Goal: Task Accomplishment & Management: Use online tool/utility

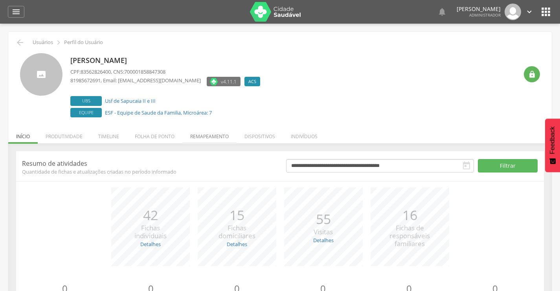
click at [204, 134] on li "Remapeamento" at bounding box center [209, 134] width 54 height 18
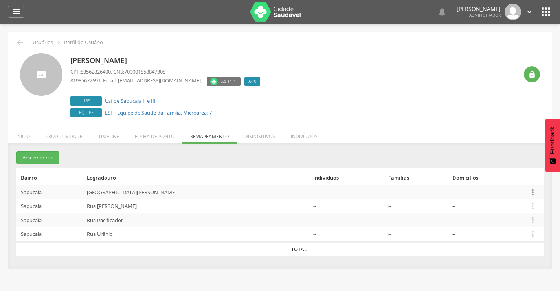
click at [531, 191] on icon "" at bounding box center [533, 192] width 9 height 9
click at [498, 161] on link "Desalocar famílias" at bounding box center [506, 161] width 62 height 10
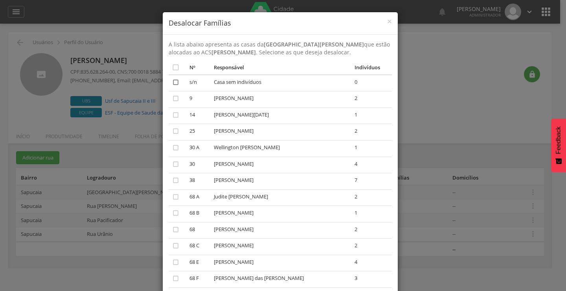
click at [173, 83] on icon "" at bounding box center [176, 82] width 8 height 8
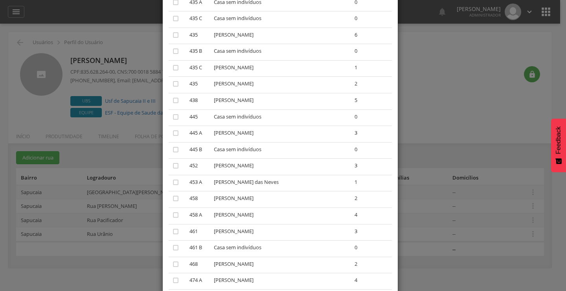
scroll to position [2289, 0]
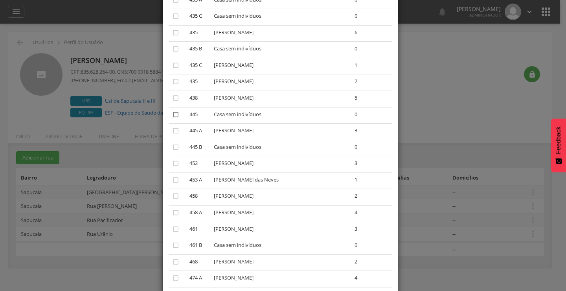
click at [172, 112] on icon "" at bounding box center [176, 115] width 8 height 8
click at [172, 149] on icon "" at bounding box center [176, 147] width 8 height 8
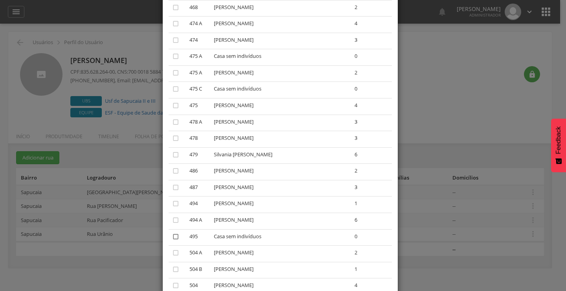
click at [172, 235] on icon "" at bounding box center [176, 236] width 8 height 8
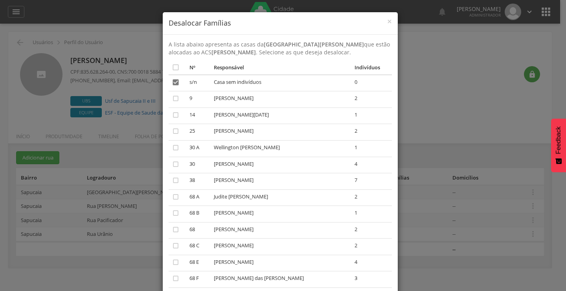
scroll to position [254, 0]
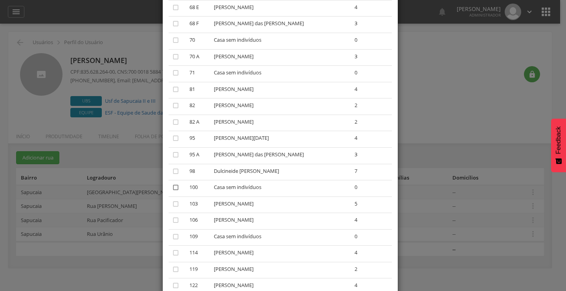
click at [172, 186] on icon "" at bounding box center [176, 187] width 8 height 8
click at [173, 204] on icon "" at bounding box center [176, 204] width 8 height 8
click at [173, 220] on icon "" at bounding box center [176, 220] width 8 height 8
click at [172, 236] on icon "" at bounding box center [176, 236] width 8 height 8
click at [174, 252] on icon "" at bounding box center [176, 253] width 8 height 8
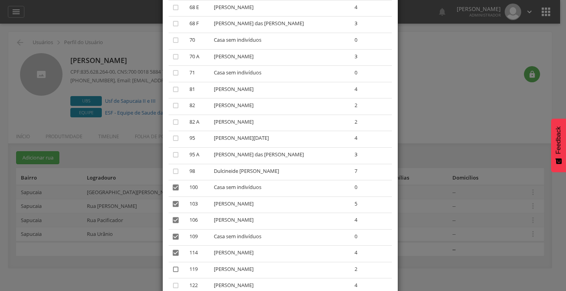
click at [174, 267] on icon "" at bounding box center [176, 269] width 8 height 8
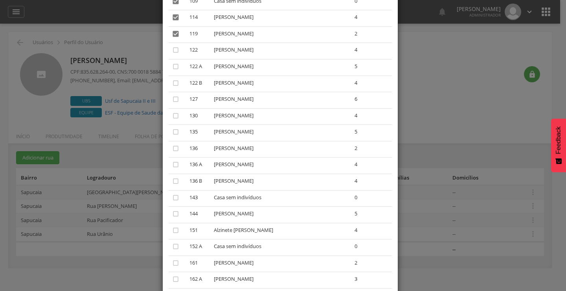
scroll to position [496, 0]
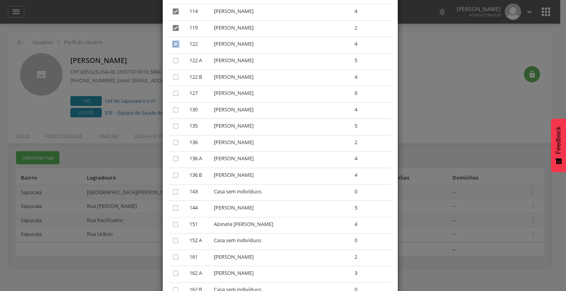
click at [173, 44] on icon "" at bounding box center [176, 44] width 8 height 8
drag, startPoint x: 173, startPoint y: 59, endPoint x: 173, endPoint y: 63, distance: 4.0
click at [173, 59] on icon "" at bounding box center [176, 61] width 8 height 8
click at [172, 78] on icon "" at bounding box center [176, 77] width 8 height 8
click at [173, 92] on icon "" at bounding box center [176, 93] width 8 height 8
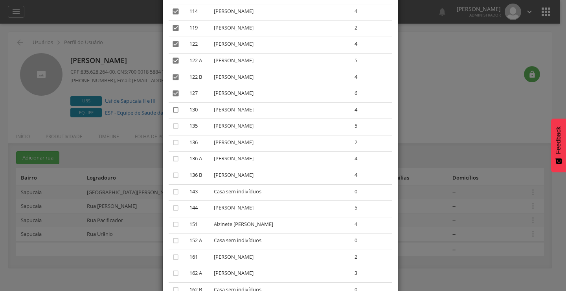
click at [173, 110] on icon "" at bounding box center [176, 110] width 8 height 8
click at [173, 125] on icon "" at bounding box center [176, 126] width 8 height 8
click at [172, 142] on icon "" at bounding box center [176, 142] width 8 height 8
drag, startPoint x: 175, startPoint y: 156, endPoint x: 170, endPoint y: 163, distance: 8.2
click at [173, 157] on icon "" at bounding box center [176, 159] width 8 height 8
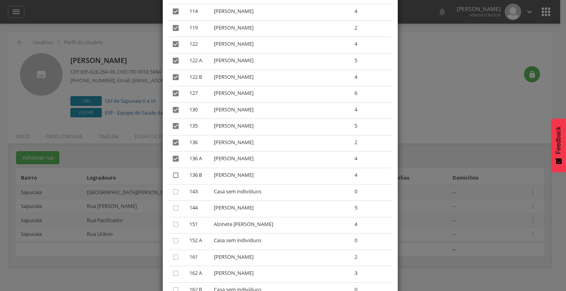
click at [174, 175] on icon "" at bounding box center [176, 175] width 8 height 8
click at [172, 190] on icon "" at bounding box center [176, 192] width 8 height 8
click at [172, 206] on icon "" at bounding box center [176, 208] width 8 height 8
click at [174, 222] on icon "" at bounding box center [176, 224] width 8 height 8
click at [174, 240] on icon "" at bounding box center [176, 240] width 8 height 8
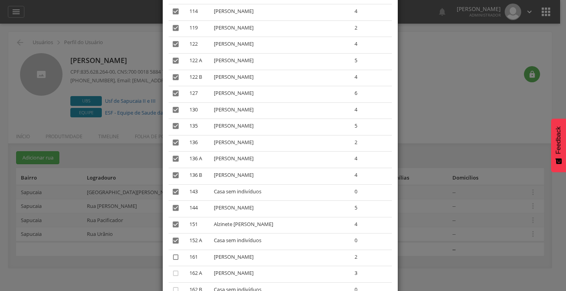
click at [172, 257] on icon "" at bounding box center [176, 257] width 8 height 8
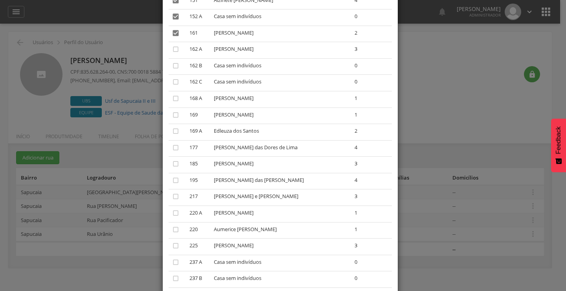
scroll to position [736, 0]
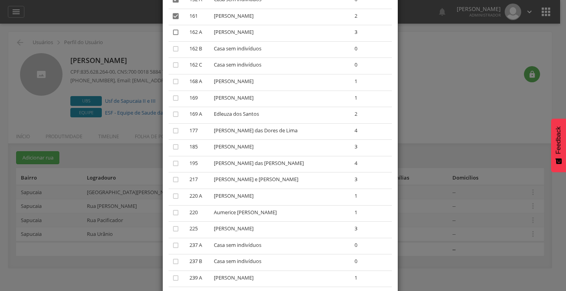
click at [172, 32] on icon "" at bounding box center [176, 32] width 8 height 8
click at [173, 48] on icon "" at bounding box center [176, 49] width 8 height 8
click at [174, 63] on icon "" at bounding box center [176, 65] width 8 height 8
click at [172, 84] on icon "" at bounding box center [176, 81] width 8 height 8
click at [172, 96] on icon "" at bounding box center [176, 98] width 8 height 8
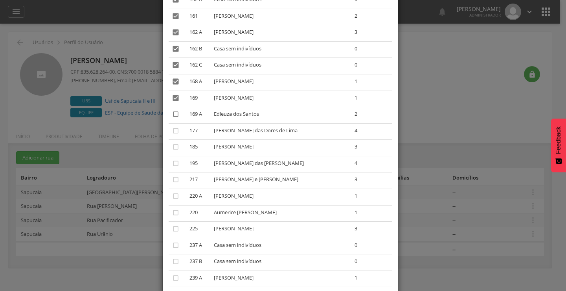
click at [172, 114] on icon "" at bounding box center [176, 114] width 8 height 8
click at [172, 131] on icon "" at bounding box center [176, 131] width 8 height 8
click at [173, 146] on icon "" at bounding box center [176, 147] width 8 height 8
click at [172, 163] on icon "" at bounding box center [176, 163] width 8 height 8
click at [172, 176] on icon "" at bounding box center [176, 179] width 8 height 8
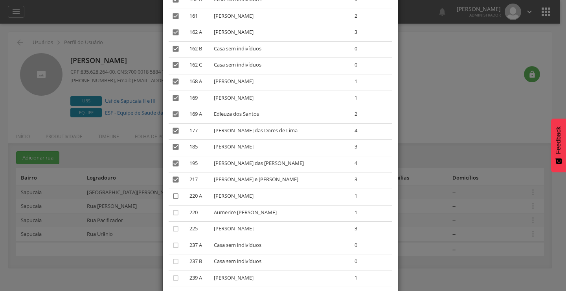
click at [174, 194] on icon "" at bounding box center [176, 196] width 8 height 8
click at [174, 212] on icon "" at bounding box center [176, 212] width 8 height 8
click at [172, 229] on icon "" at bounding box center [176, 229] width 8 height 8
drag, startPoint x: 171, startPoint y: 243, endPoint x: 173, endPoint y: 248, distance: 4.9
click at [172, 245] on icon "" at bounding box center [176, 245] width 8 height 8
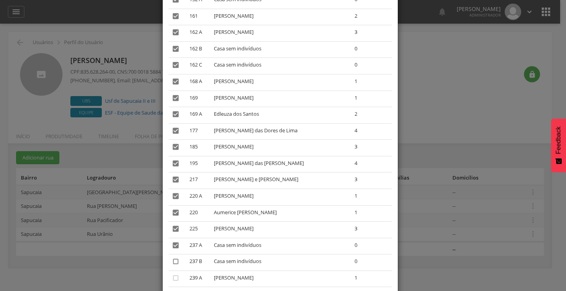
click at [172, 262] on icon "" at bounding box center [176, 261] width 8 height 8
click at [172, 276] on icon "" at bounding box center [176, 278] width 8 height 8
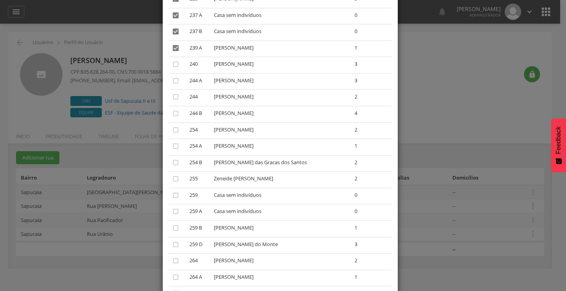
scroll to position [972, 0]
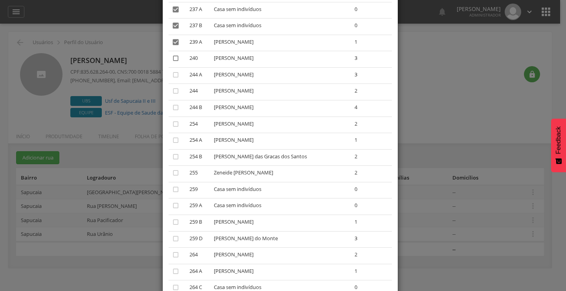
click at [173, 58] on icon "" at bounding box center [176, 58] width 8 height 8
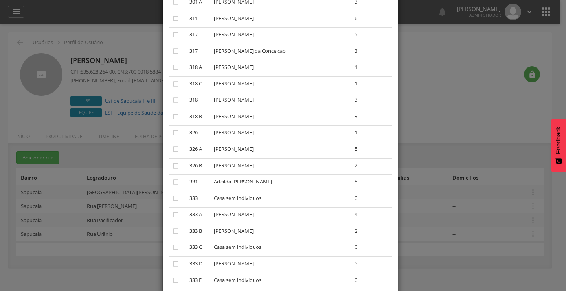
scroll to position [0, 0]
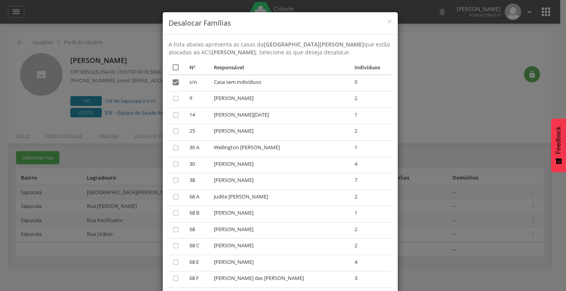
click at [172, 65] on icon "" at bounding box center [176, 67] width 8 height 8
click at [172, 98] on icon "" at bounding box center [176, 98] width 8 height 8
click at [173, 114] on icon "" at bounding box center [176, 115] width 8 height 8
click at [172, 132] on icon "" at bounding box center [176, 131] width 8 height 8
click at [172, 149] on icon "" at bounding box center [176, 148] width 8 height 8
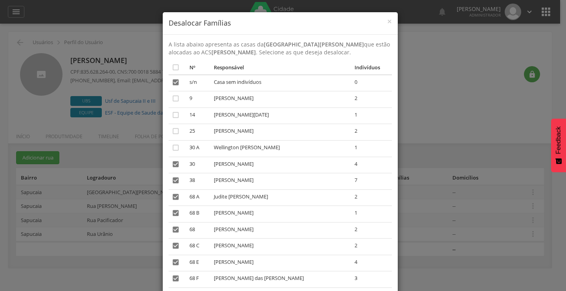
click at [173, 162] on icon "" at bounding box center [176, 164] width 8 height 8
click at [172, 180] on icon "" at bounding box center [176, 180] width 8 height 8
click at [172, 195] on icon "" at bounding box center [176, 197] width 8 height 8
click at [172, 212] on icon "" at bounding box center [176, 213] width 8 height 8
click at [172, 211] on icon "" at bounding box center [176, 213] width 8 height 8
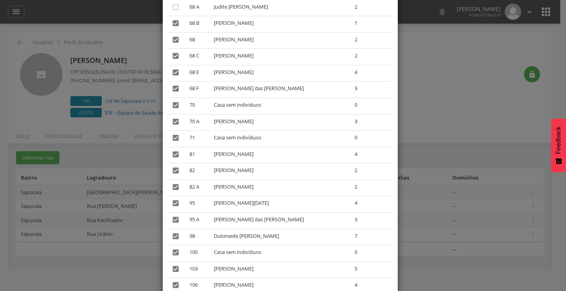
scroll to position [206, 0]
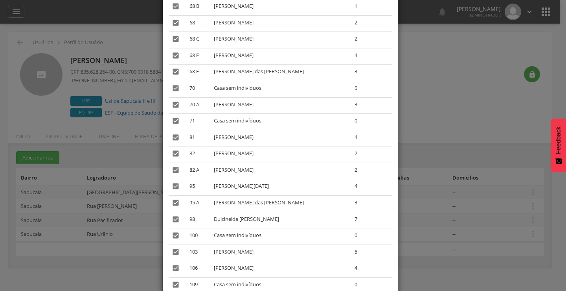
click at [173, 6] on icon "" at bounding box center [176, 6] width 8 height 8
click at [174, 23] on icon "" at bounding box center [176, 23] width 8 height 8
click at [172, 39] on icon "" at bounding box center [176, 39] width 8 height 8
click at [173, 54] on icon "" at bounding box center [176, 56] width 8 height 8
click at [174, 72] on icon "" at bounding box center [176, 72] width 8 height 8
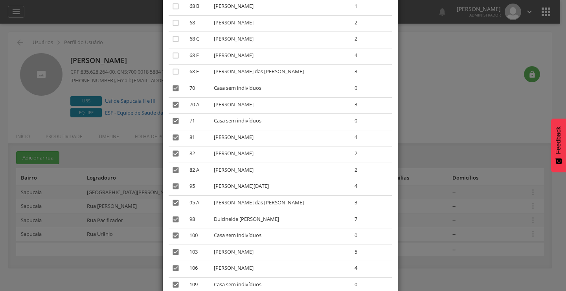
click at [172, 105] on icon "" at bounding box center [176, 105] width 8 height 8
click at [173, 136] on icon "" at bounding box center [176, 137] width 8 height 8
click at [173, 154] on icon "" at bounding box center [176, 153] width 8 height 8
click at [174, 170] on icon "" at bounding box center [176, 170] width 8 height 8
click at [173, 185] on icon "" at bounding box center [176, 186] width 8 height 8
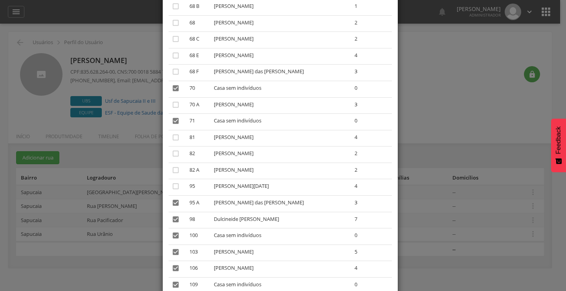
click at [172, 204] on icon "" at bounding box center [176, 203] width 8 height 8
click at [174, 219] on icon "" at bounding box center [176, 219] width 8 height 8
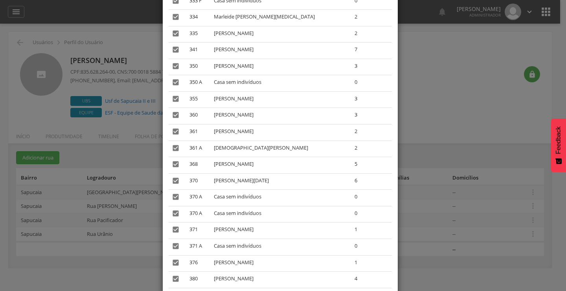
scroll to position [3742, 0]
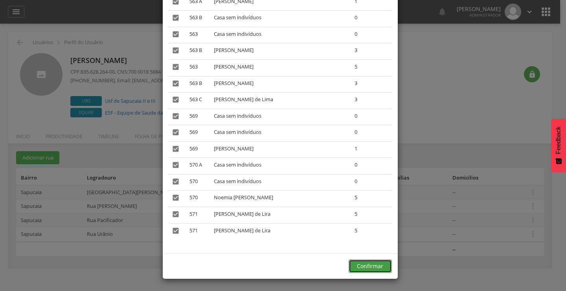
click at [371, 266] on button "Confirmar" at bounding box center [370, 265] width 43 height 13
click at [365, 265] on button "Confirmar" at bounding box center [370, 265] width 43 height 13
click at [365, 265] on div "× Desalocar Famílias A lista abaixo apresenta as casas da [GEOGRAPHIC_DATA][PER…" at bounding box center [283, 145] width 566 height 291
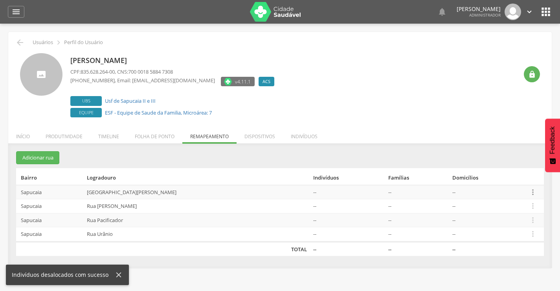
click at [529, 193] on icon "" at bounding box center [533, 192] width 9 height 9
click at [488, 160] on link "Desalocar famílias" at bounding box center [506, 161] width 62 height 10
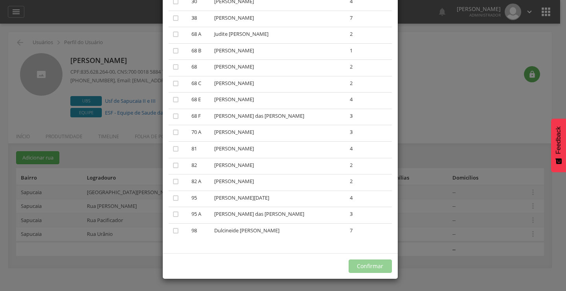
scroll to position [0, 0]
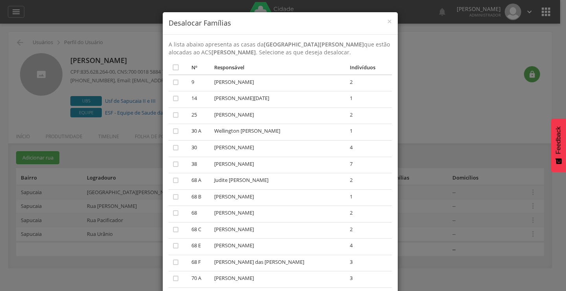
click at [467, 90] on div "× Desalocar Famílias A lista abaixo apresenta as casas da [GEOGRAPHIC_DATA][PER…" at bounding box center [283, 145] width 566 height 291
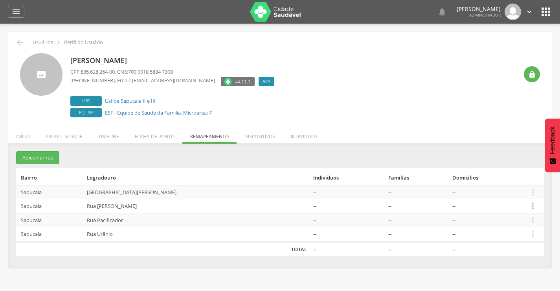
click at [529, 204] on icon "" at bounding box center [533, 205] width 9 height 9
click at [499, 176] on link "Desalocar famílias" at bounding box center [506, 175] width 62 height 10
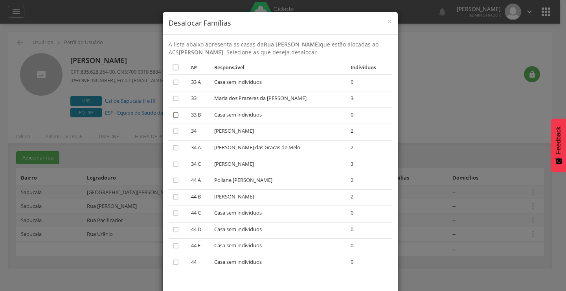
click at [173, 112] on icon "" at bounding box center [176, 115] width 8 height 8
click at [175, 213] on icon "" at bounding box center [176, 213] width 8 height 8
click at [173, 232] on icon "" at bounding box center [176, 229] width 8 height 8
drag, startPoint x: 172, startPoint y: 243, endPoint x: 171, endPoint y: 254, distance: 11.5
click at [172, 245] on icon "" at bounding box center [176, 245] width 8 height 8
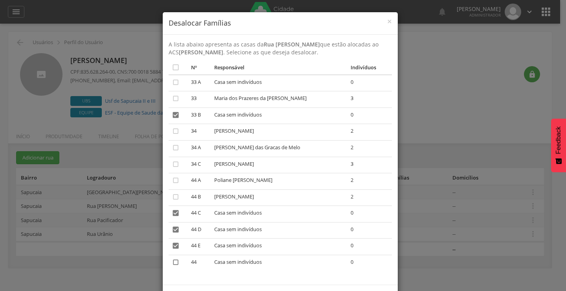
click at [172, 261] on icon "" at bounding box center [176, 262] width 8 height 8
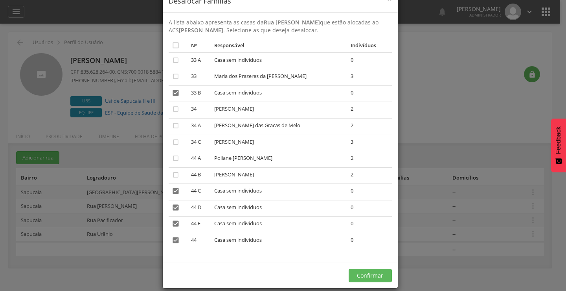
scroll to position [31, 0]
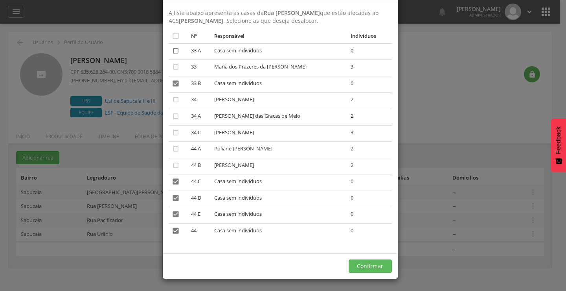
click at [172, 51] on icon "" at bounding box center [176, 51] width 8 height 8
click at [374, 264] on button "Confirmar" at bounding box center [370, 265] width 43 height 13
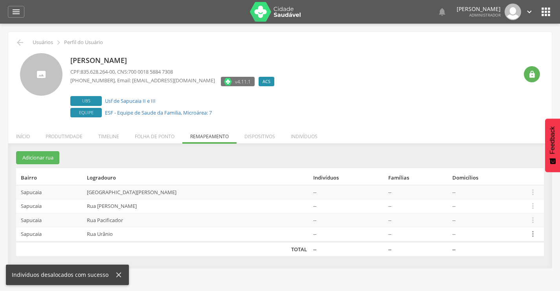
click at [529, 234] on icon "" at bounding box center [533, 233] width 9 height 9
click at [493, 203] on link "Desalocar famílias" at bounding box center [506, 203] width 62 height 10
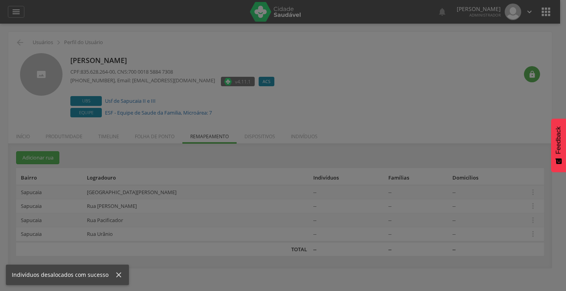
scroll to position [0, 0]
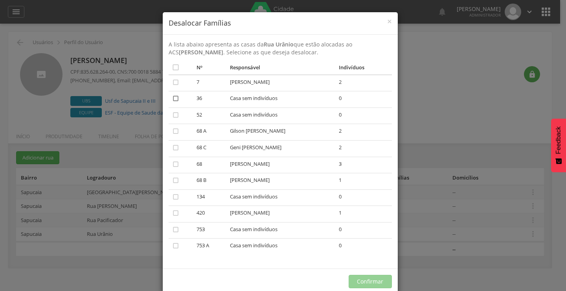
click at [173, 99] on icon "" at bounding box center [176, 98] width 8 height 8
click at [172, 116] on icon "" at bounding box center [176, 115] width 8 height 8
click at [172, 197] on icon "" at bounding box center [176, 197] width 8 height 8
click at [173, 229] on icon "" at bounding box center [176, 229] width 8 height 8
click at [172, 243] on icon "" at bounding box center [176, 245] width 8 height 8
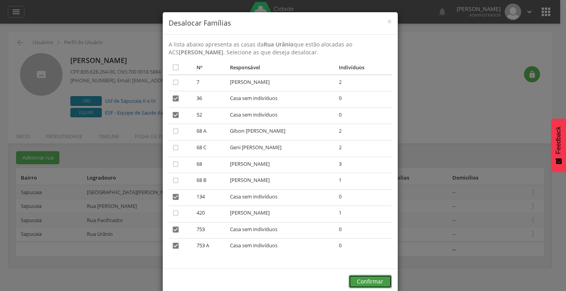
click at [370, 276] on button "Confirmar" at bounding box center [370, 280] width 43 height 13
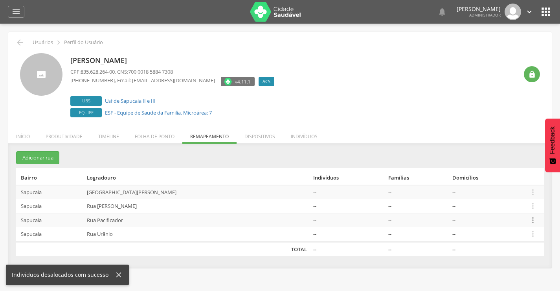
click at [529, 218] on icon "" at bounding box center [533, 220] width 9 height 9
click at [485, 190] on link "Desalocar famílias" at bounding box center [506, 189] width 62 height 10
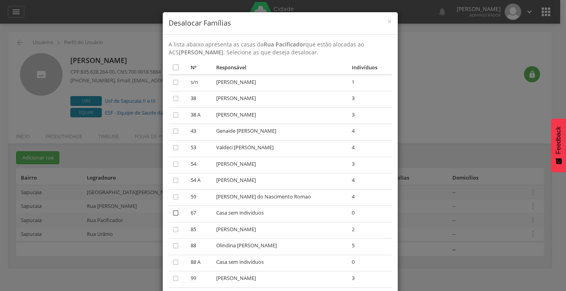
click at [173, 214] on icon "" at bounding box center [176, 213] width 8 height 8
click at [174, 260] on icon "" at bounding box center [176, 262] width 8 height 8
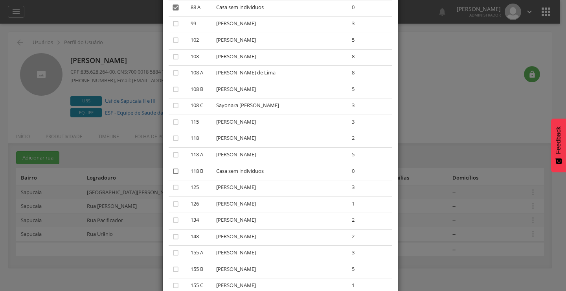
click at [176, 169] on icon "" at bounding box center [176, 171] width 8 height 8
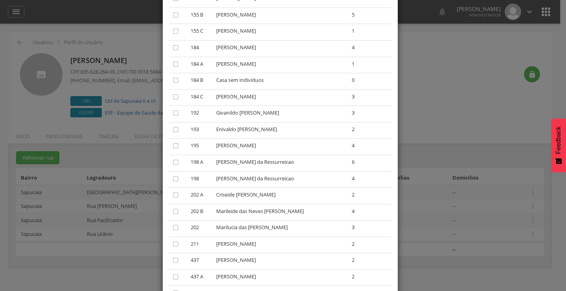
scroll to position [571, 0]
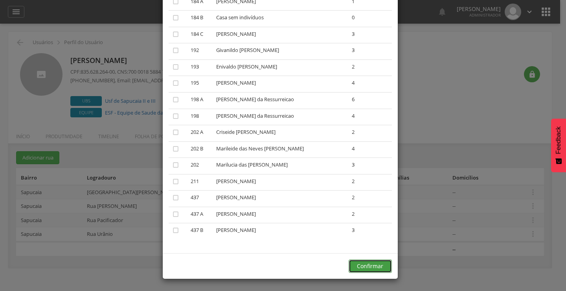
click at [374, 263] on button "Confirmar" at bounding box center [370, 265] width 43 height 13
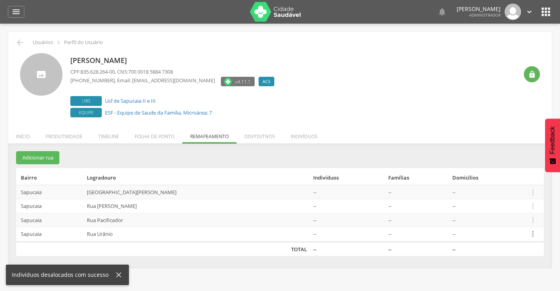
click at [531, 234] on icon "" at bounding box center [533, 233] width 9 height 9
click at [492, 204] on link "Desalocar famílias" at bounding box center [506, 203] width 62 height 10
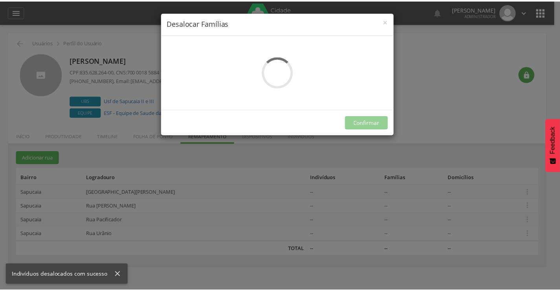
scroll to position [0, 0]
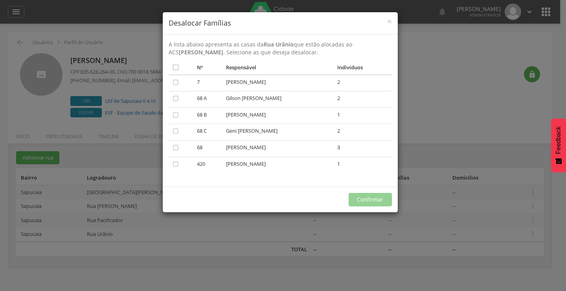
click at [486, 111] on div "× Desalocar Famílias A lista abaixo apresenta as casas da Rua [PERSON_NAME] que…" at bounding box center [283, 145] width 566 height 291
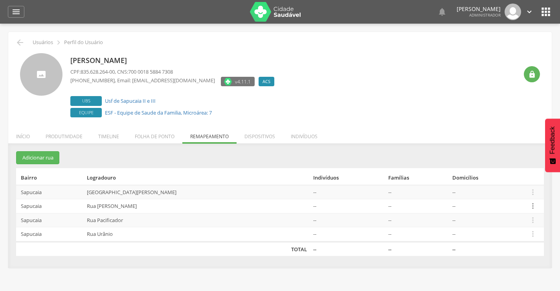
click at [529, 209] on icon "" at bounding box center [533, 205] width 9 height 9
click at [505, 177] on link "Desalocar famílias" at bounding box center [506, 175] width 62 height 10
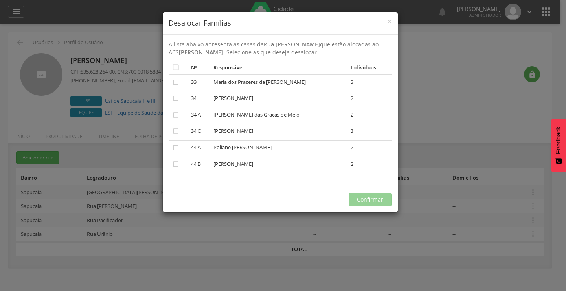
click at [472, 131] on div "× Desalocar Famílias A lista abaixo apresenta as casas da Rua [PERSON_NAME] que…" at bounding box center [283, 145] width 566 height 291
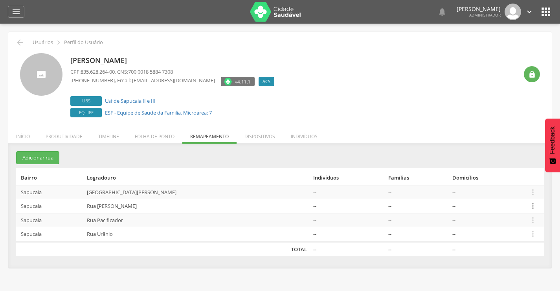
click at [529, 204] on icon "" at bounding box center [533, 205] width 9 height 9
click at [497, 178] on link "Desalocar famílias" at bounding box center [506, 175] width 62 height 10
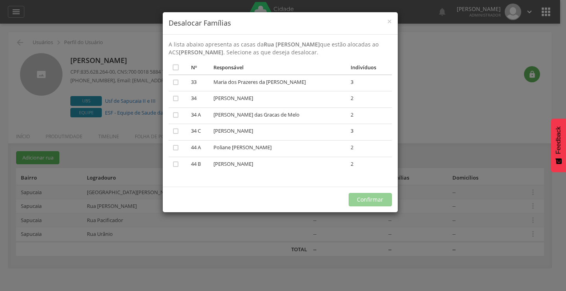
click at [429, 53] on div "× Desalocar Famílias A lista abaixo apresenta as casas da Rua [PERSON_NAME] que…" at bounding box center [283, 145] width 566 height 291
